Goal: Information Seeking & Learning: Learn about a topic

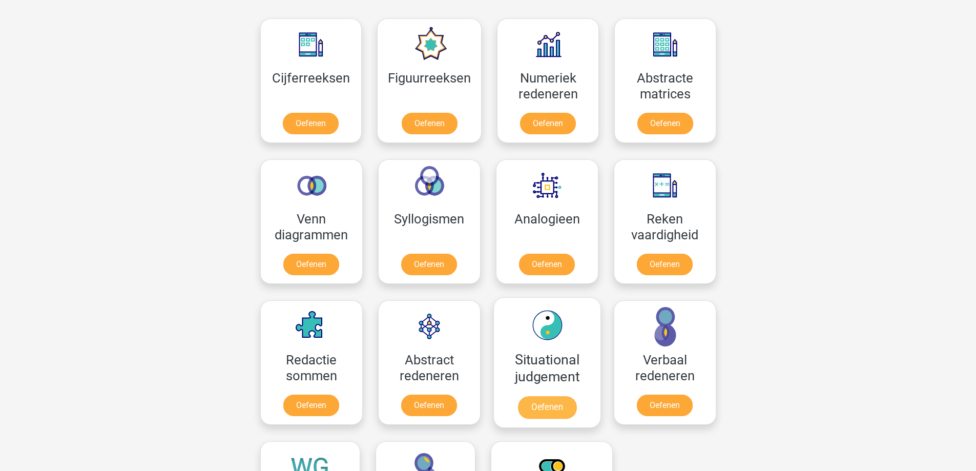
scroll to position [461, 0]
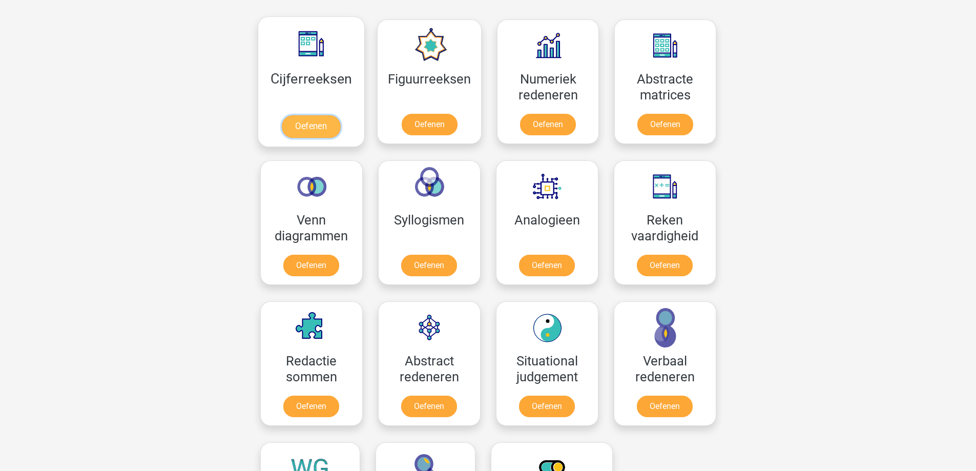
click at [312, 128] on link "Oefenen" at bounding box center [311, 126] width 58 height 23
click at [423, 129] on link "Oefenen" at bounding box center [429, 126] width 58 height 23
click at [321, 263] on link "Oefenen" at bounding box center [311, 267] width 58 height 23
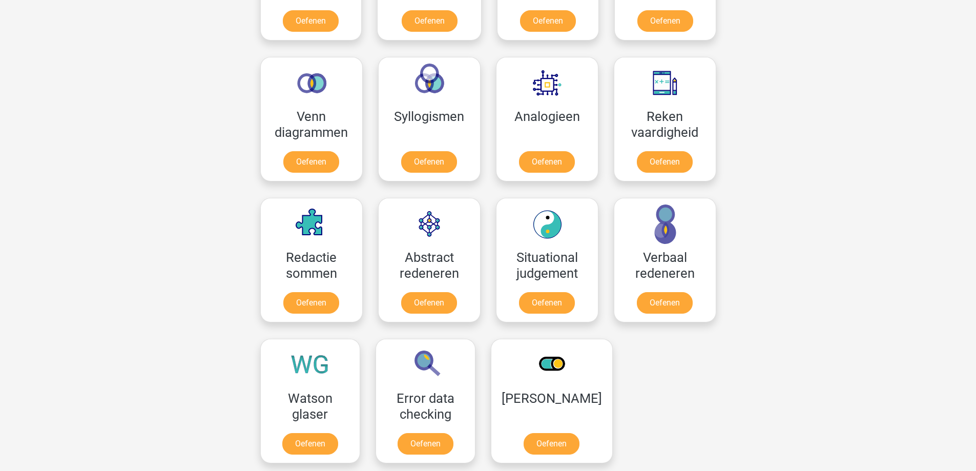
scroll to position [512, 0]
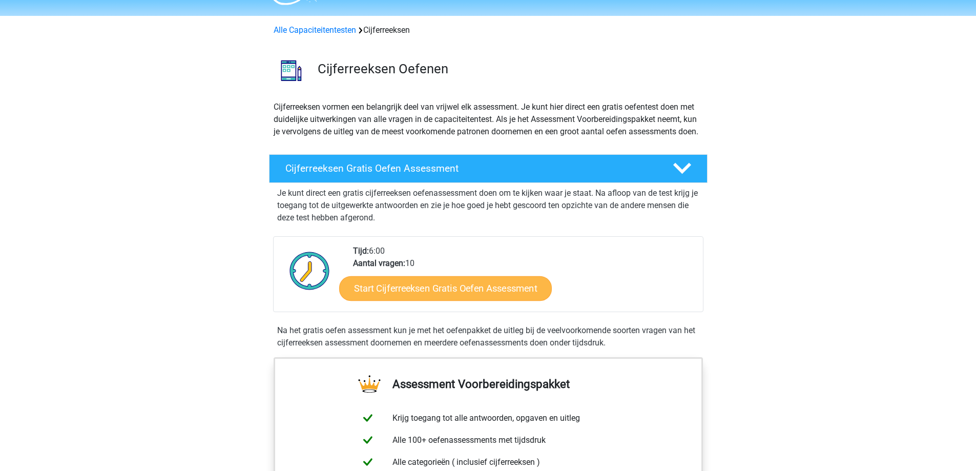
scroll to position [102, 0]
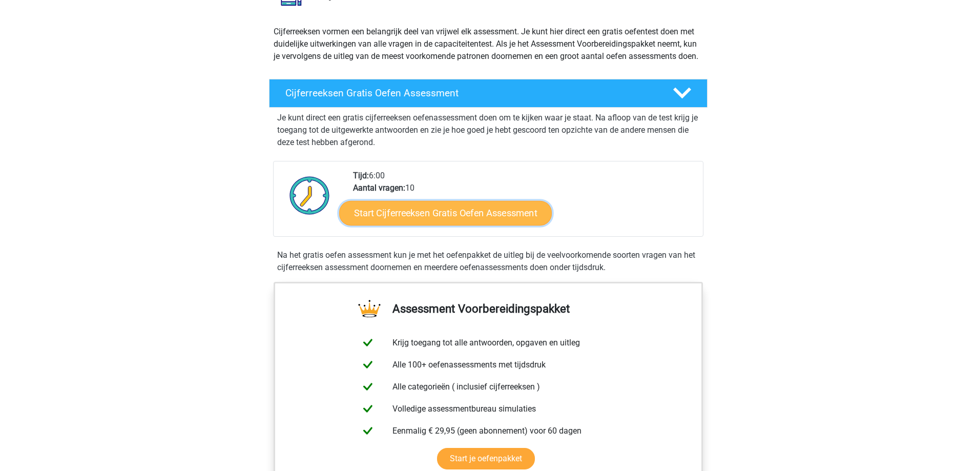
click at [457, 225] on link "Start Cijferreeksen Gratis Oefen Assessment" at bounding box center [445, 212] width 213 height 25
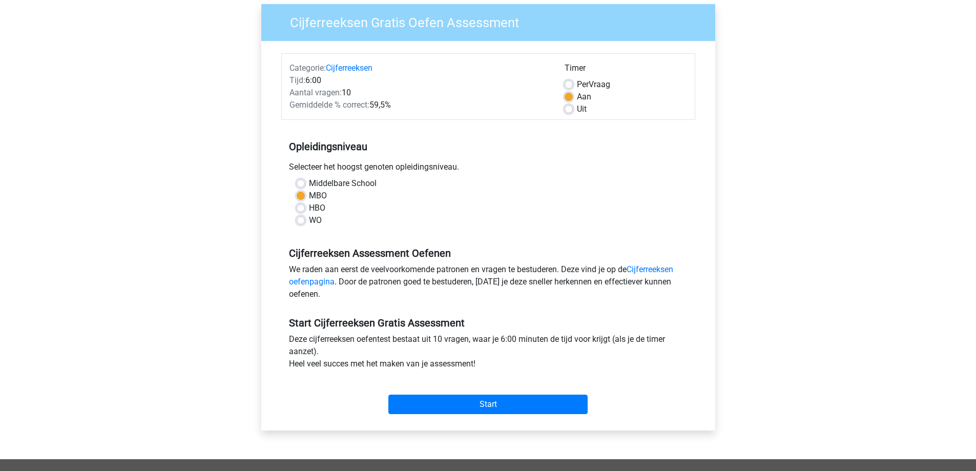
scroll to position [102, 0]
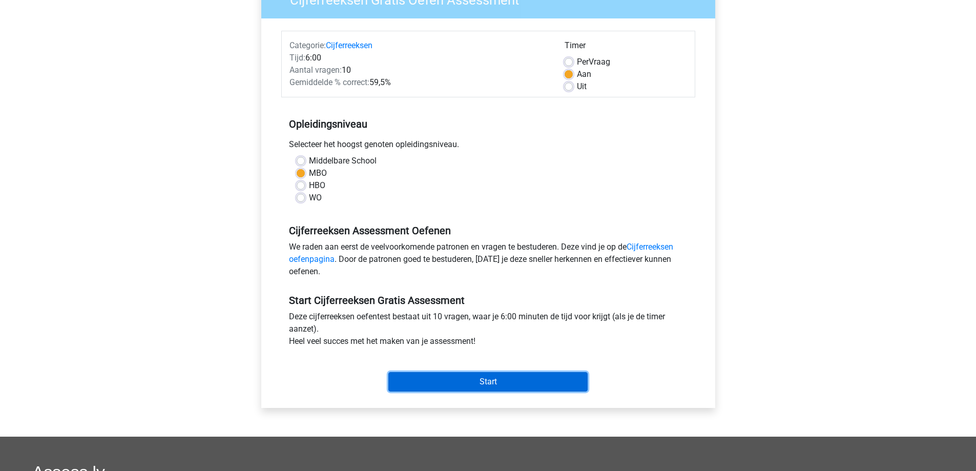
click at [507, 379] on input "Start" at bounding box center [487, 381] width 199 height 19
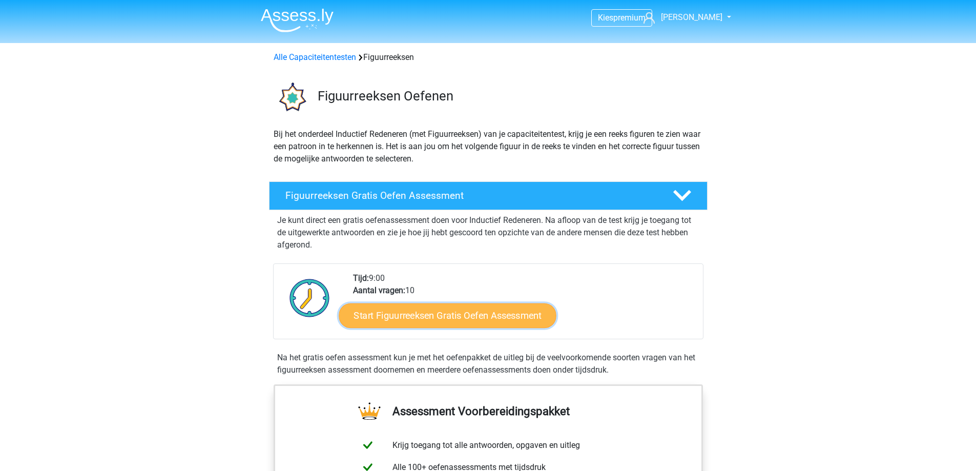
click at [454, 320] on link "Start Figuurreeksen Gratis Oefen Assessment" at bounding box center [447, 315] width 217 height 25
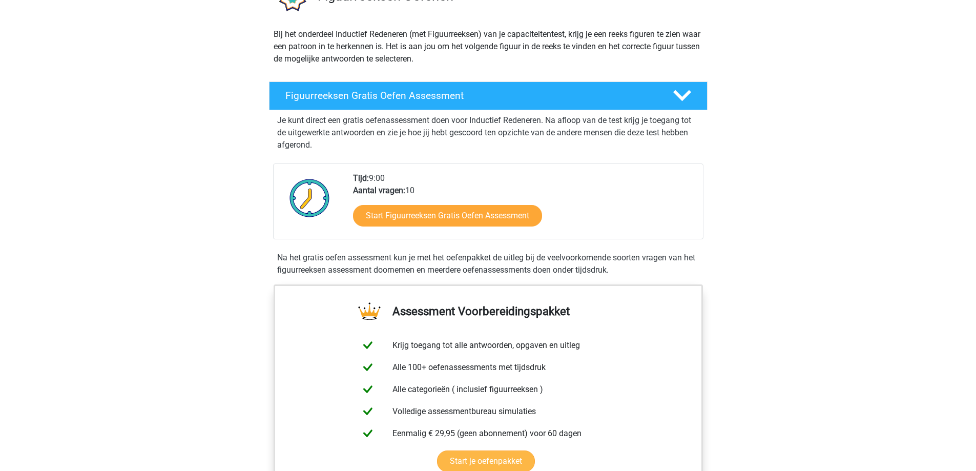
scroll to position [154, 0]
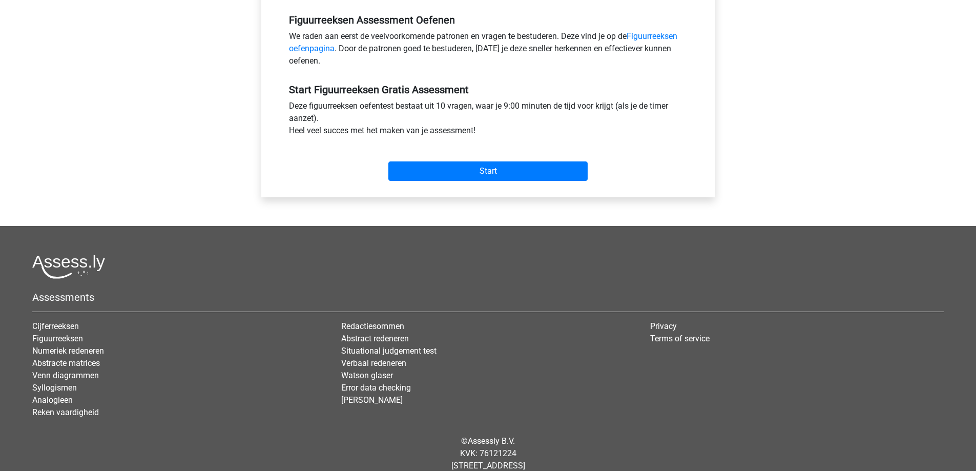
scroll to position [339, 0]
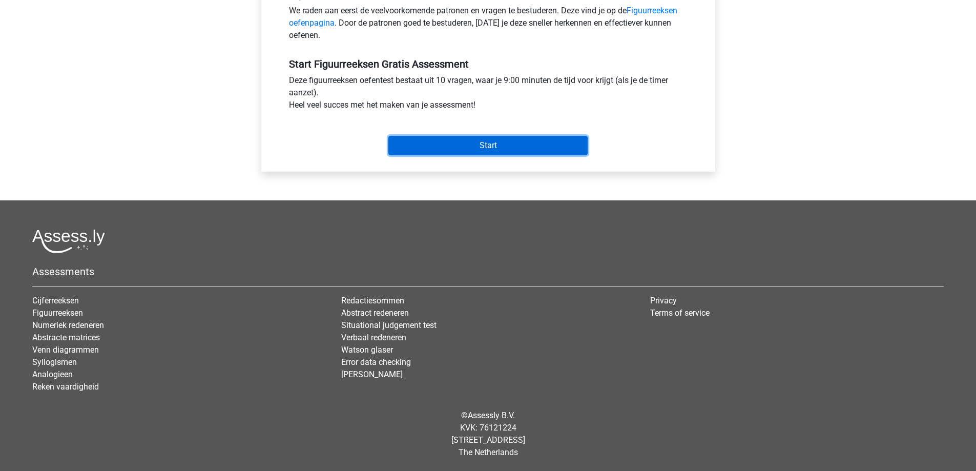
click at [474, 143] on input "Start" at bounding box center [487, 145] width 199 height 19
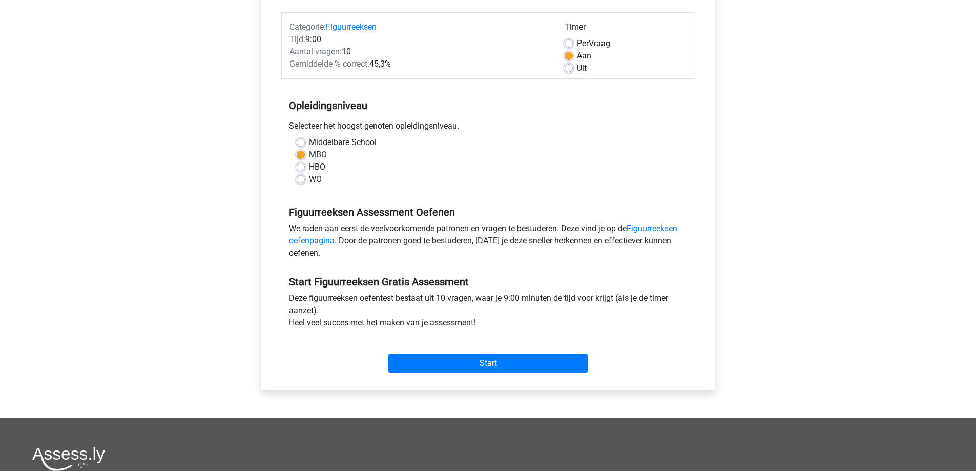
scroll to position [82, 0]
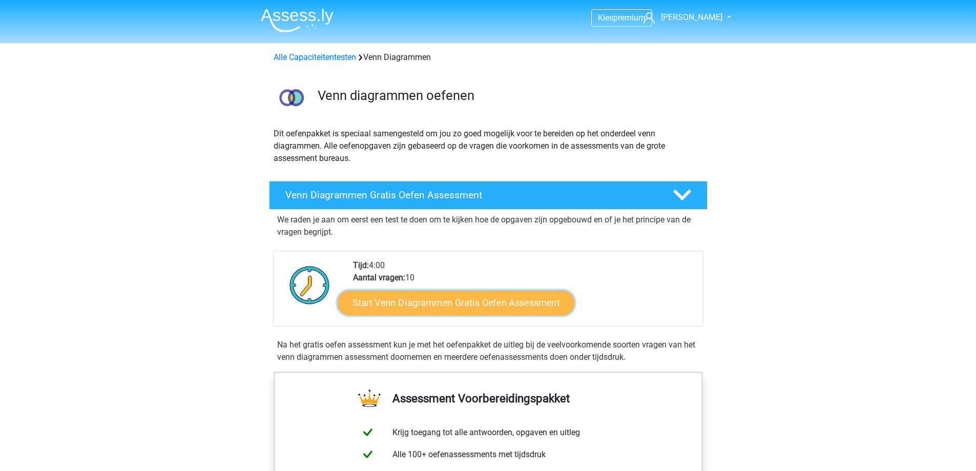
click at [461, 303] on link "Start Venn Diagrammen Gratis Oefen Assessment" at bounding box center [456, 302] width 237 height 25
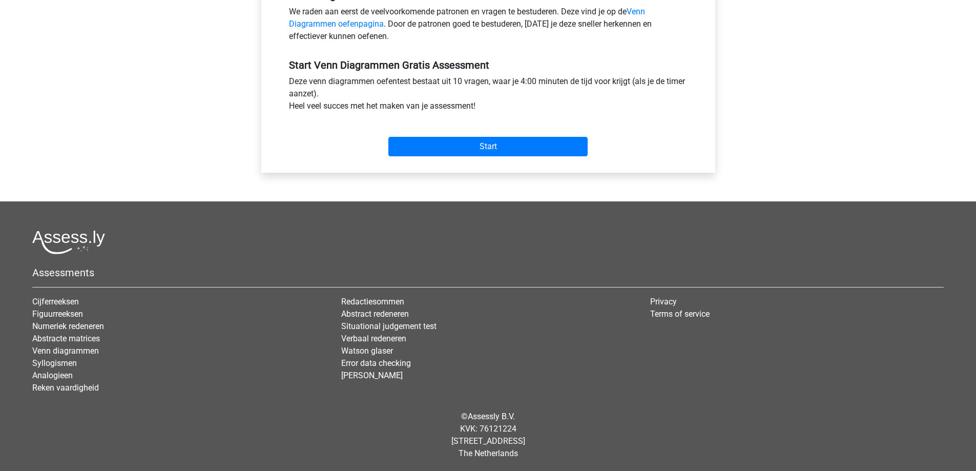
scroll to position [339, 0]
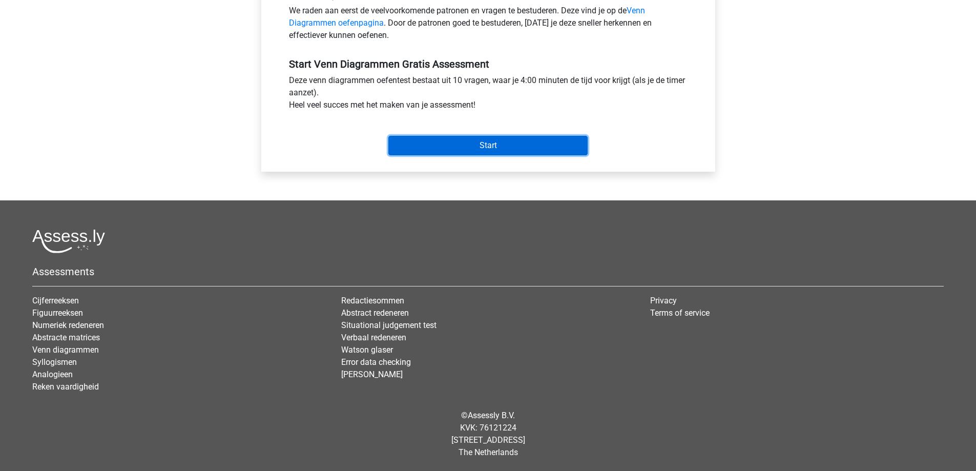
click at [465, 152] on input "Start" at bounding box center [487, 145] width 199 height 19
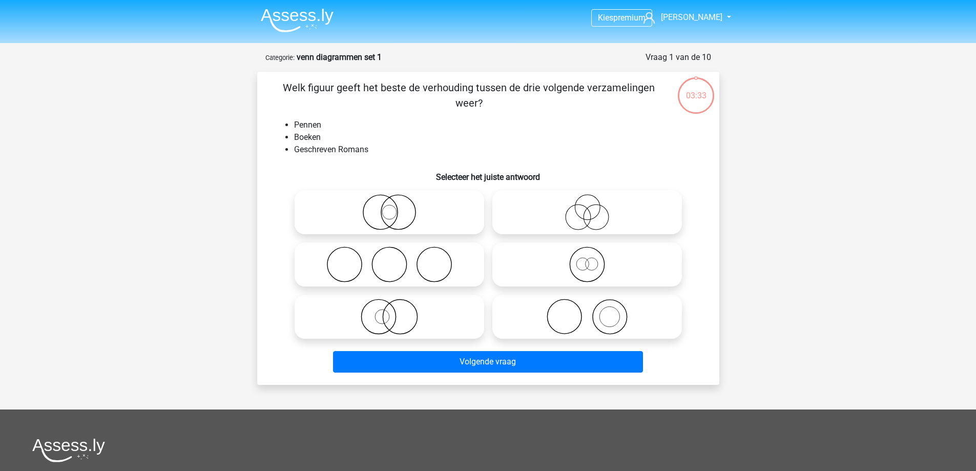
click at [373, 263] on icon at bounding box center [389, 264] width 181 height 36
click at [389, 259] on input "radio" at bounding box center [392, 256] width 7 height 7
radio input "true"
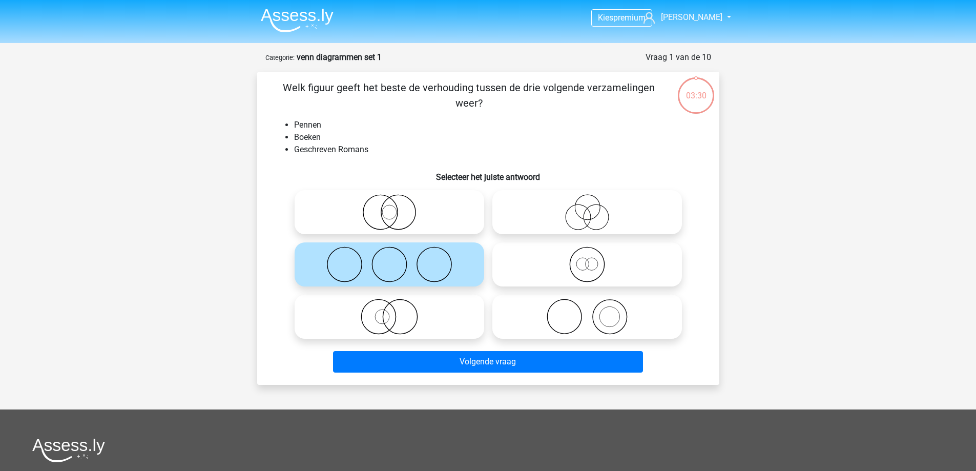
click at [549, 219] on icon at bounding box center [586, 212] width 181 height 36
click at [587, 207] on input "radio" at bounding box center [590, 203] width 7 height 7
radio input "true"
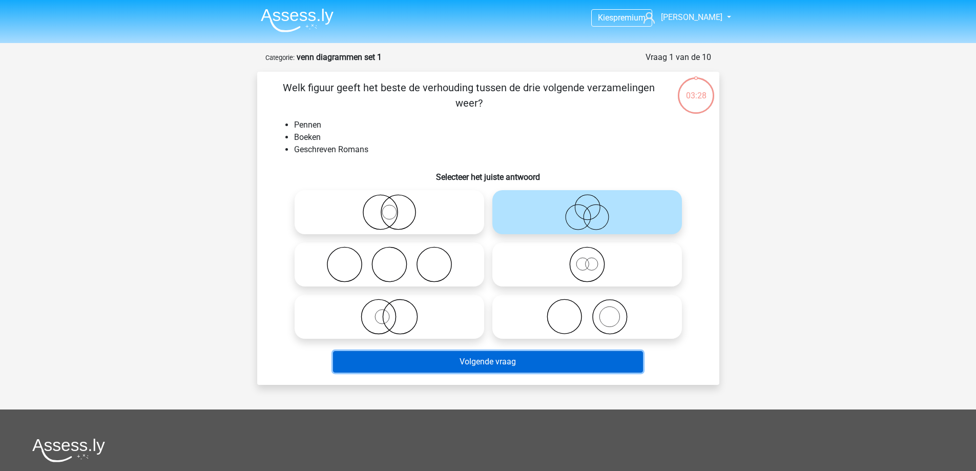
click at [498, 359] on button "Volgende vraag" at bounding box center [488, 362] width 310 height 22
